Goal: Transaction & Acquisition: Purchase product/service

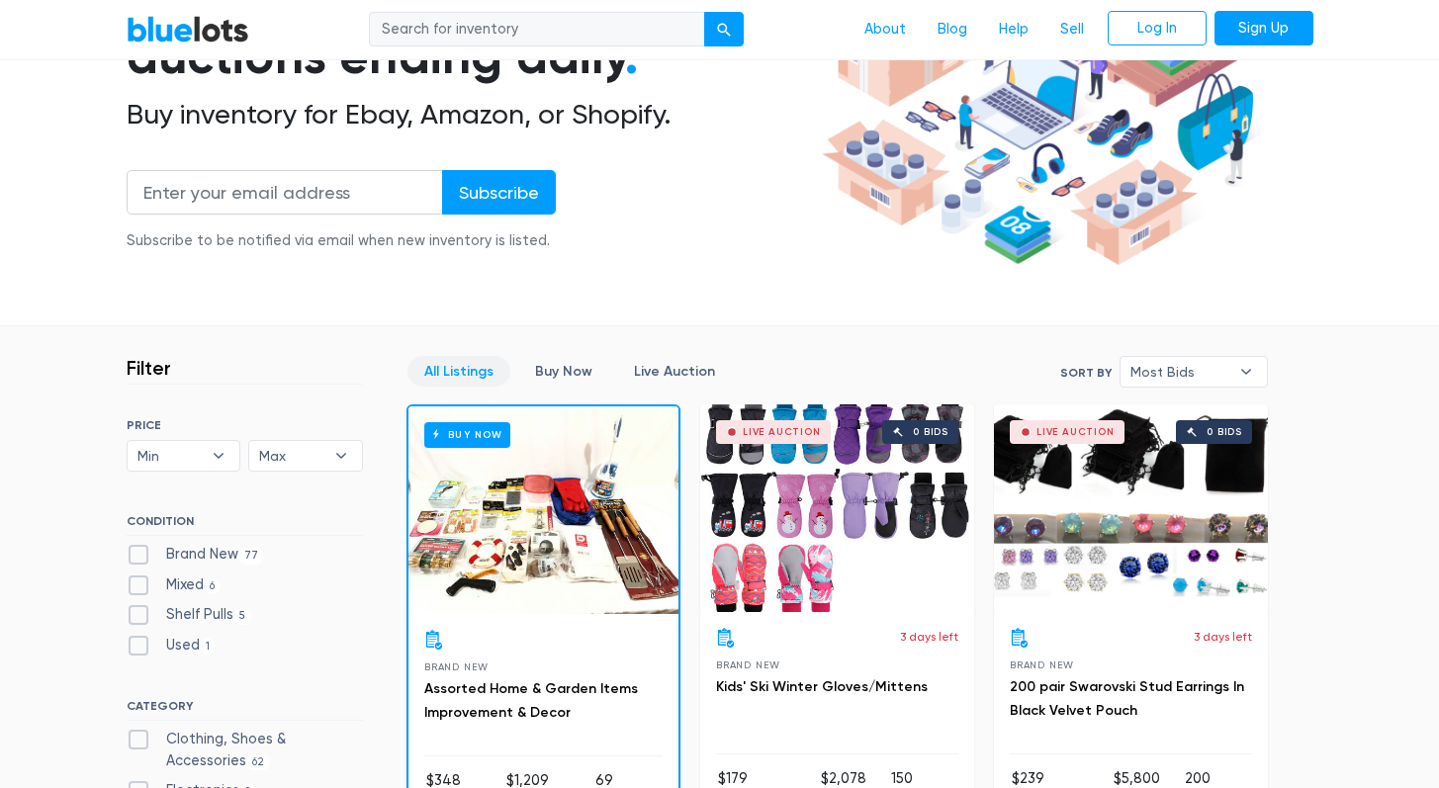
scroll to position [421, 0]
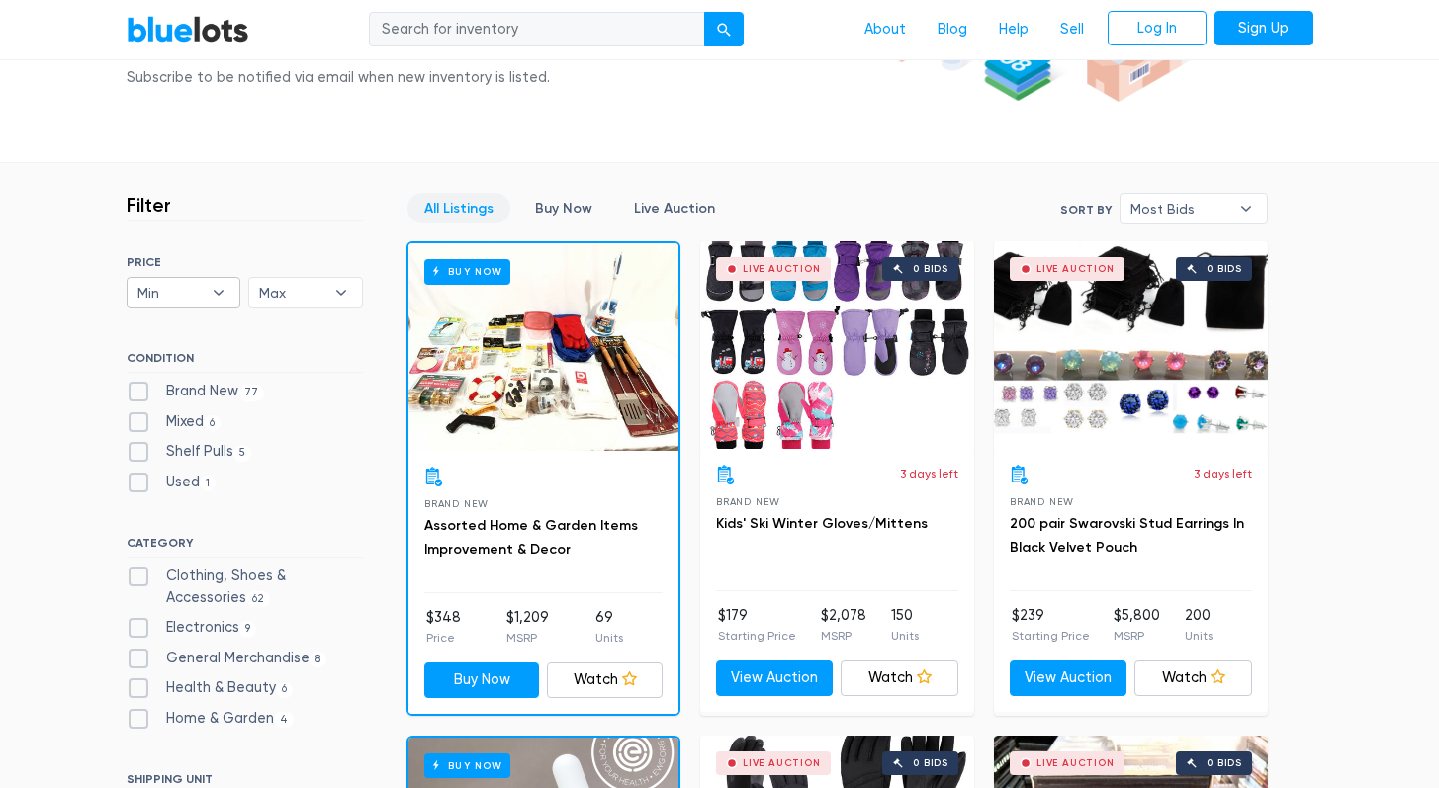
click at [204, 292] on b "▾" at bounding box center [219, 293] width 42 height 30
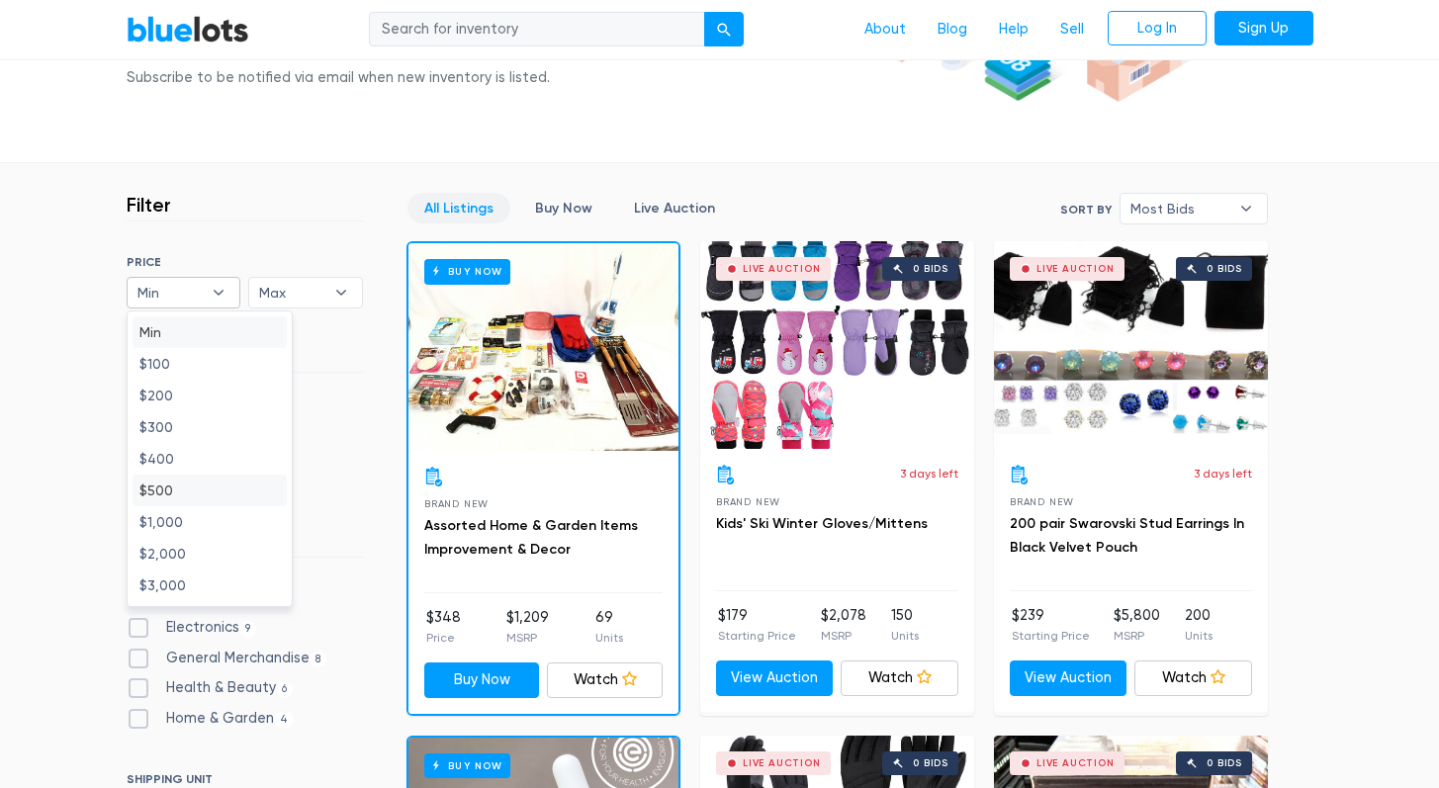
click at [212, 497] on li "$500" at bounding box center [210, 491] width 154 height 32
select select "50000"
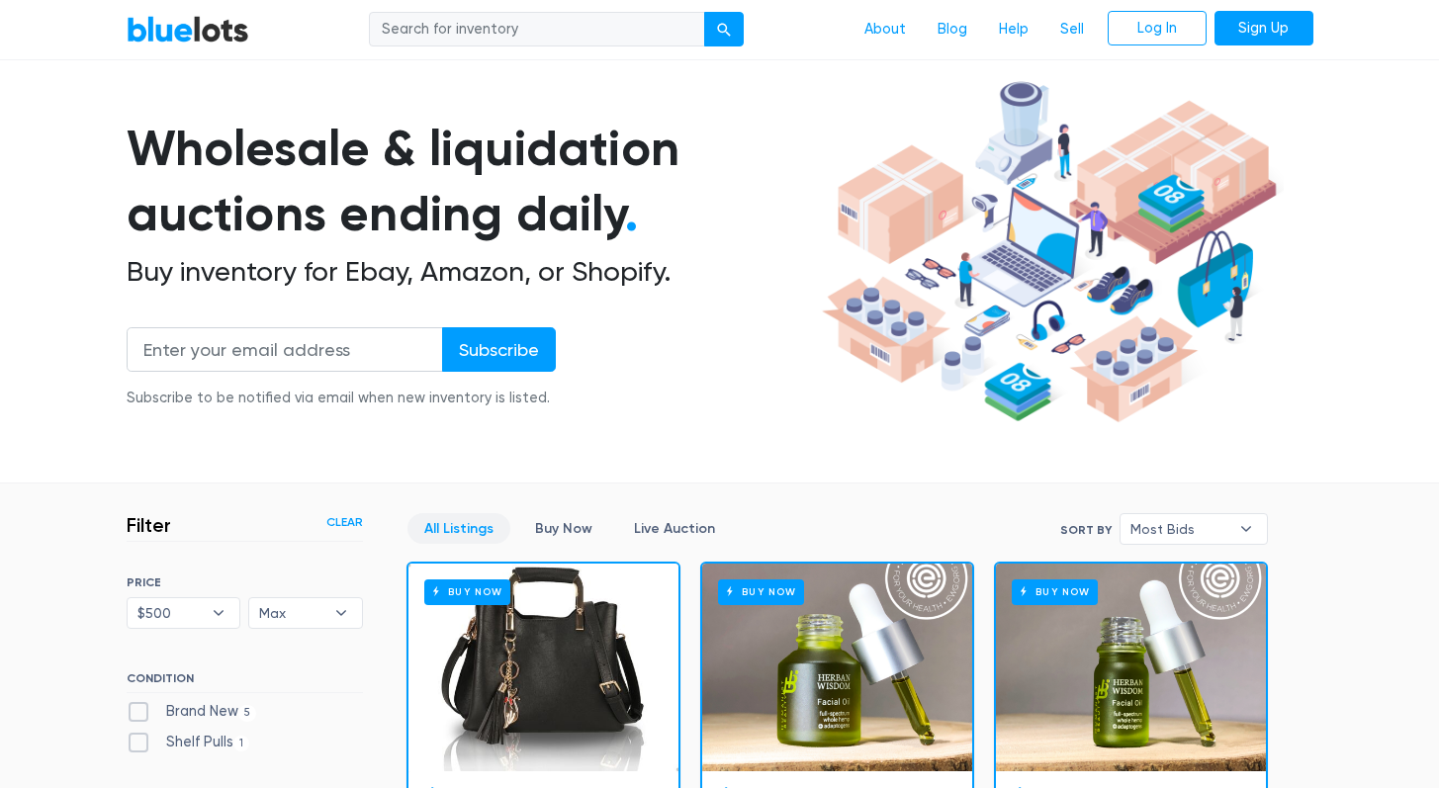
scroll to position [247, 0]
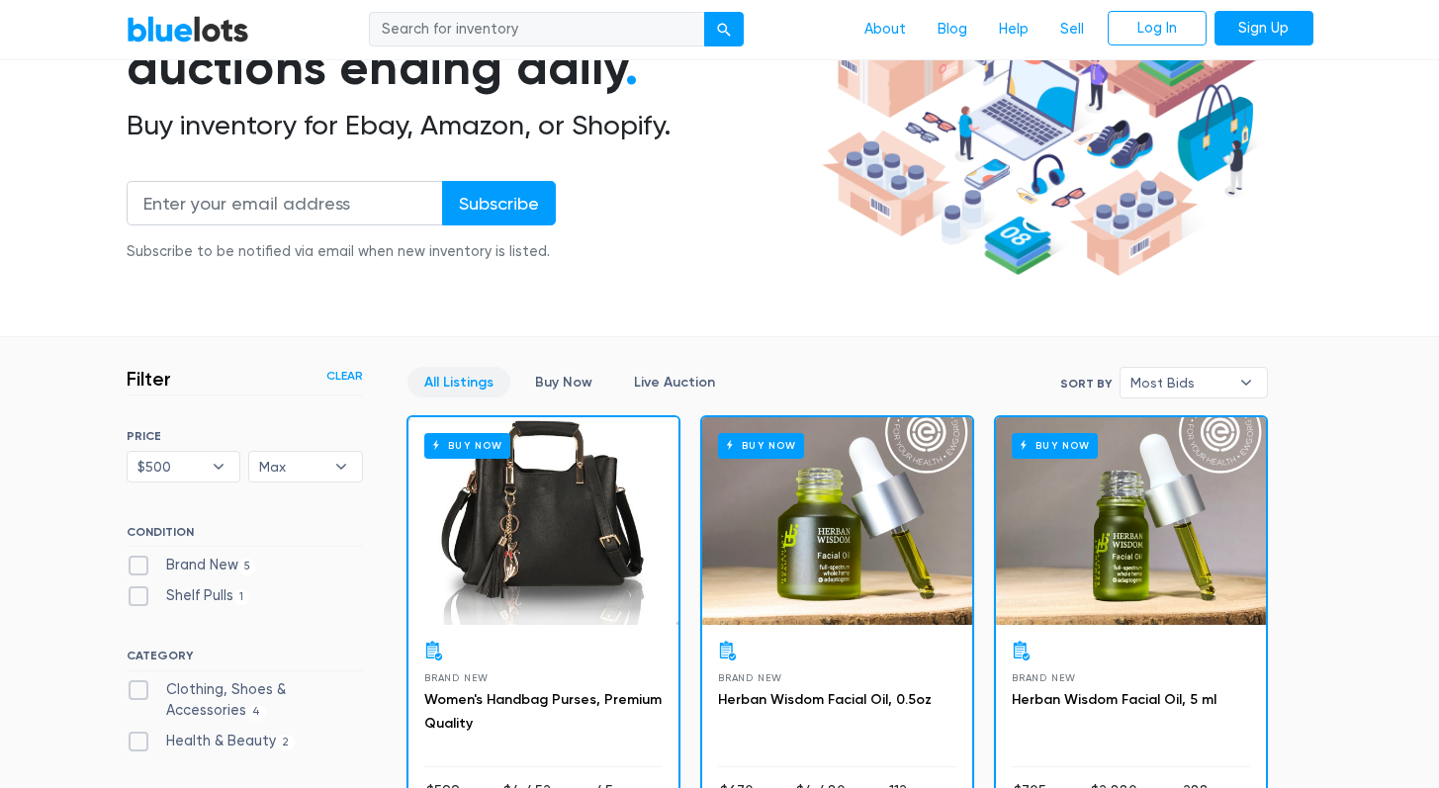
click at [142, 568] on label "Brand New 5" at bounding box center [192, 566] width 131 height 22
click at [139, 568] on New"] "Brand New 5" at bounding box center [133, 561] width 13 height 13
checkbox New"] "true"
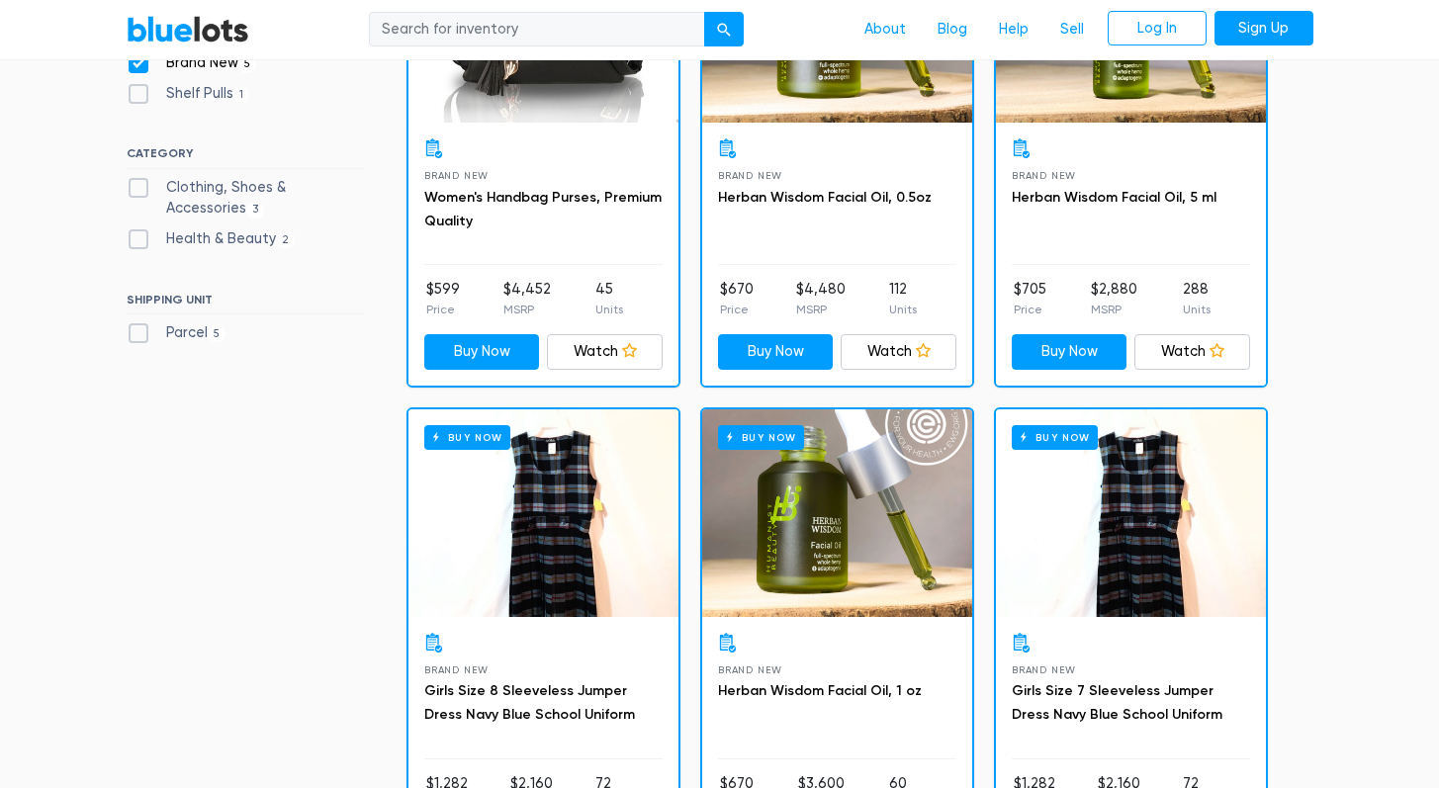
scroll to position [959, 0]
